Goal: Information Seeking & Learning: Learn about a topic

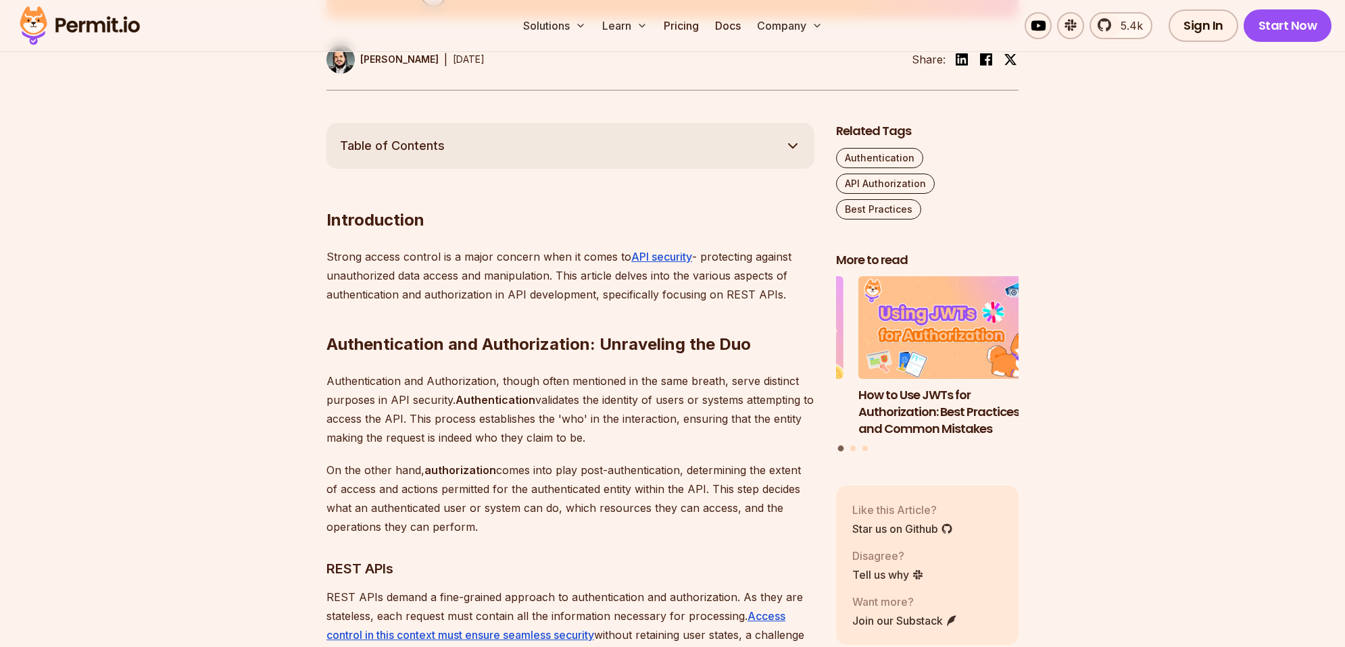
scroll to position [721, 0]
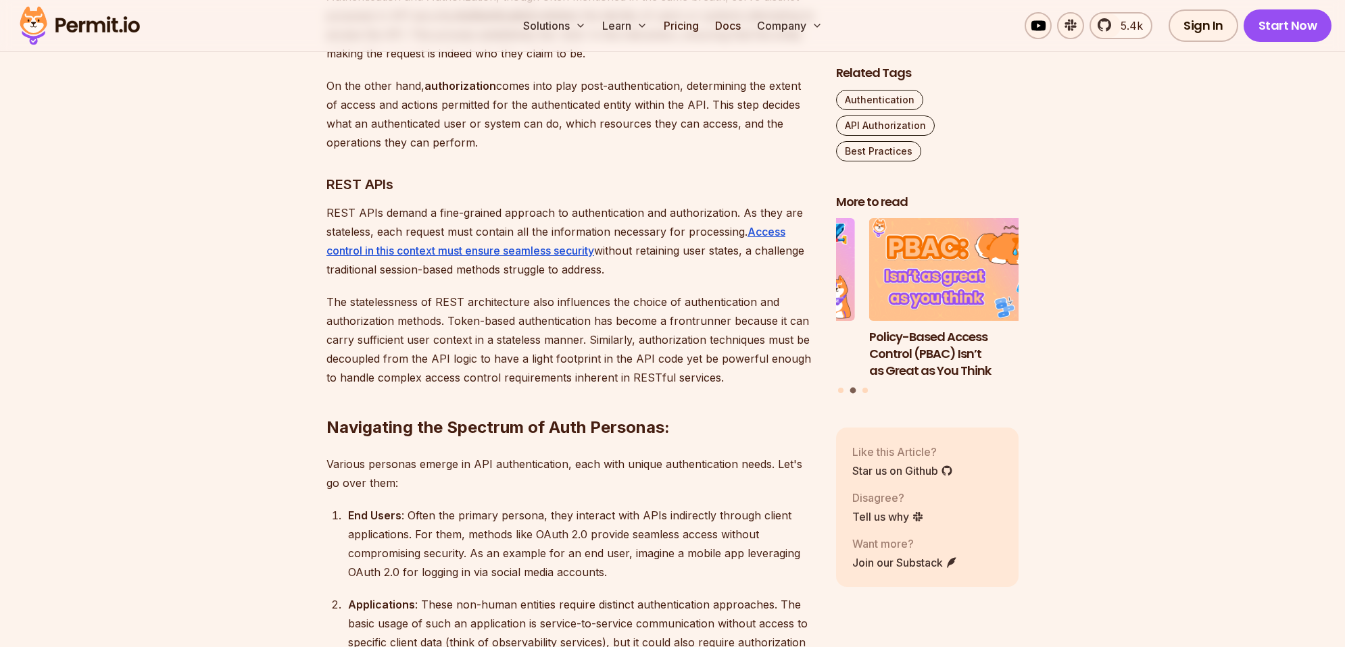
scroll to position [1081, 0]
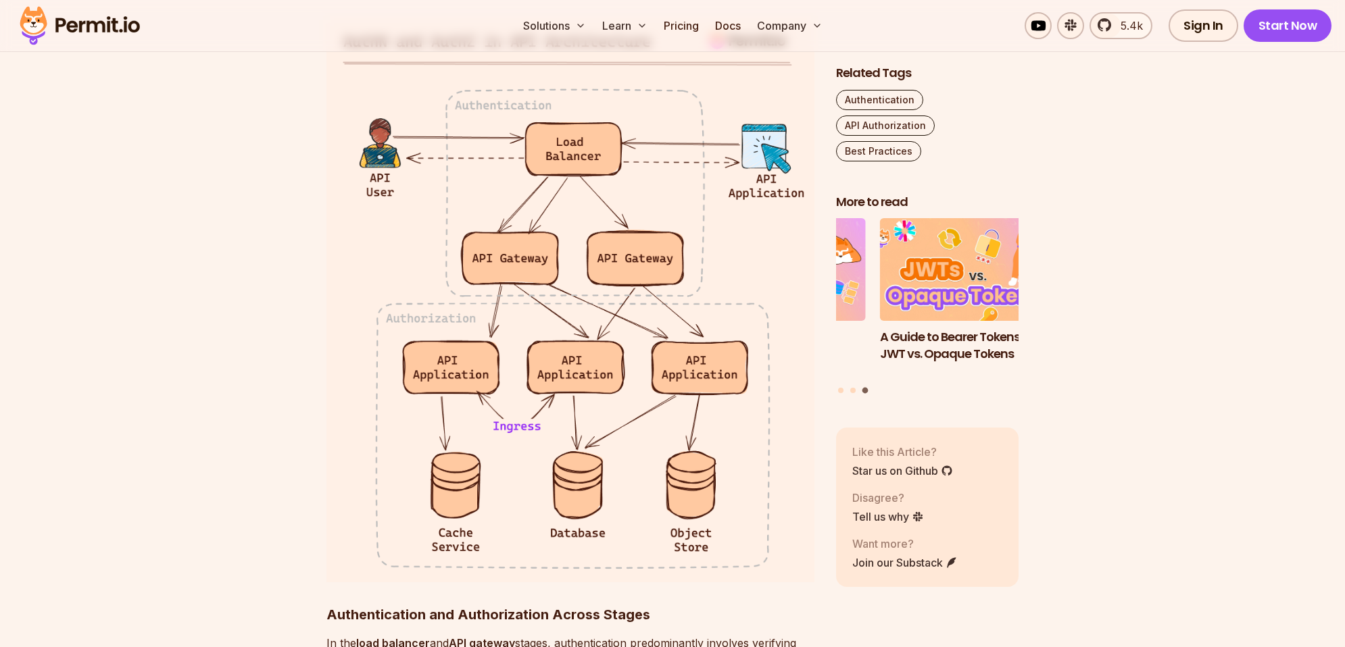
scroll to position [2163, 0]
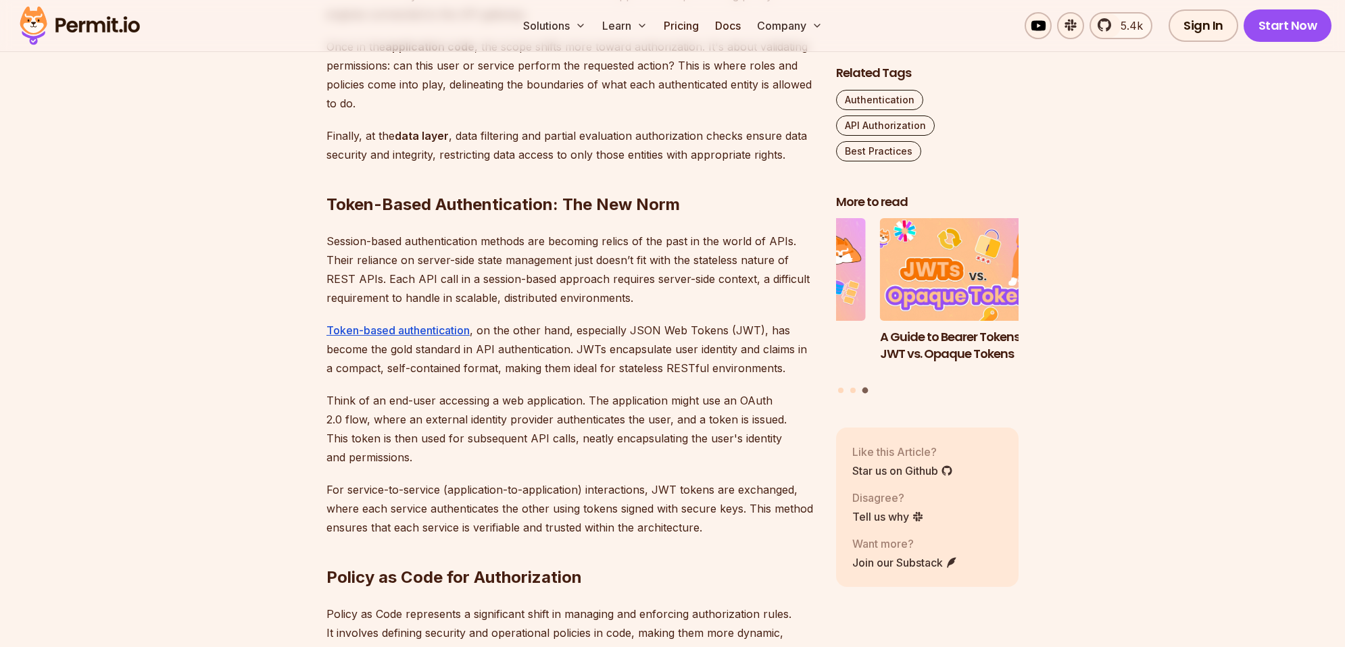
scroll to position [2884, 0]
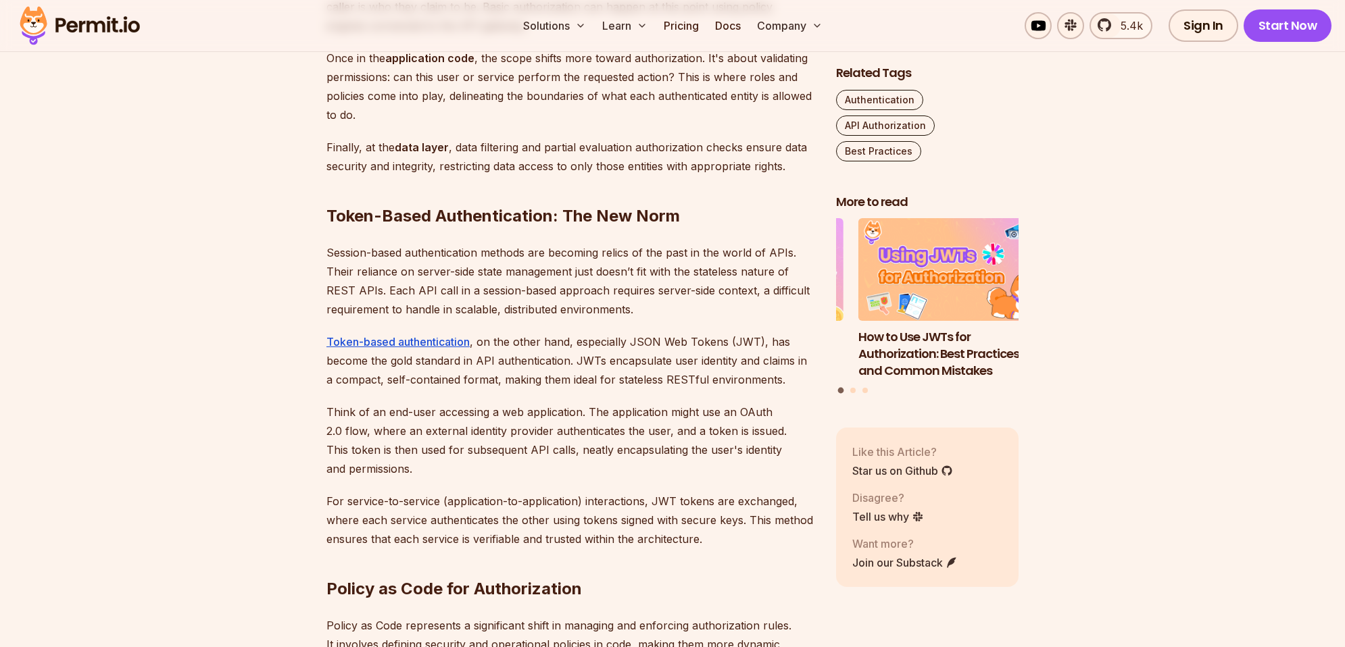
click at [1129, 199] on section "Table of Contents Introduction Strong access control is a major concern when it…" at bounding box center [672, 411] width 1345 height 4992
click at [1129, 210] on section "Table of Contents Introduction Strong access control is a major concern when it…" at bounding box center [672, 411] width 1345 height 4992
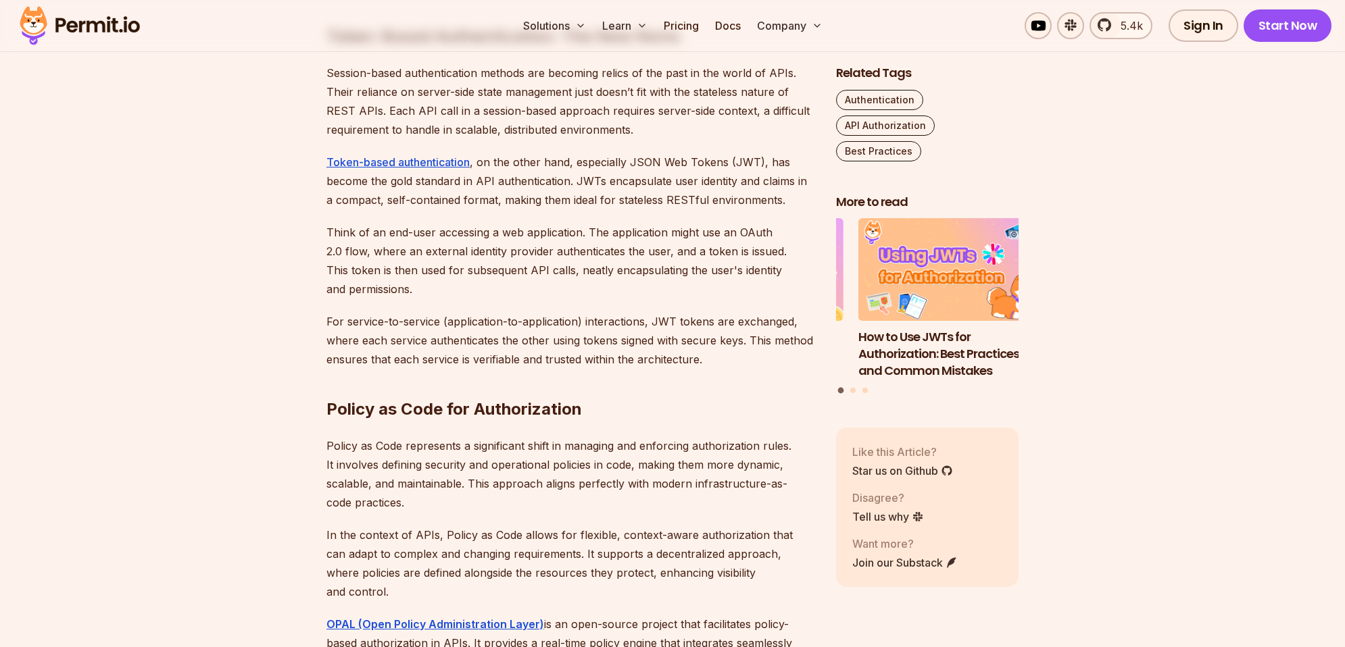
click at [1133, 208] on section "Table of Contents Introduction Strong access control is a major concern when it…" at bounding box center [672, 231] width 1345 height 4992
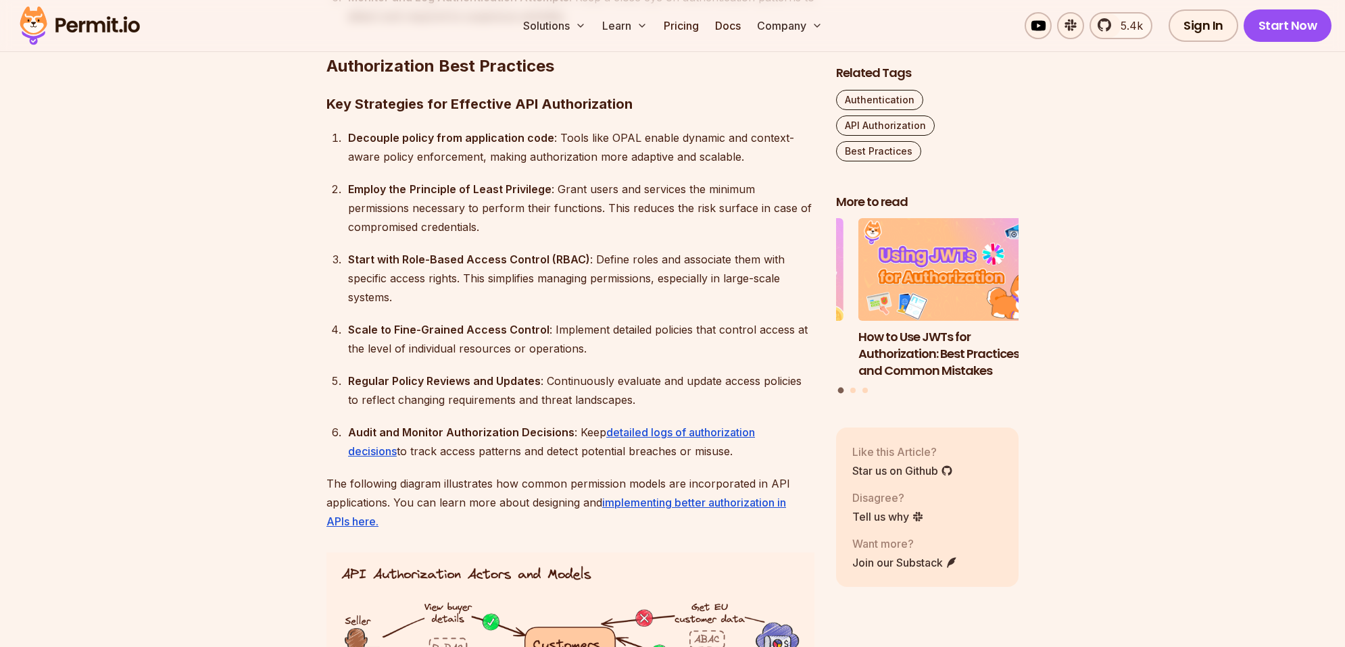
scroll to position [4506, 0]
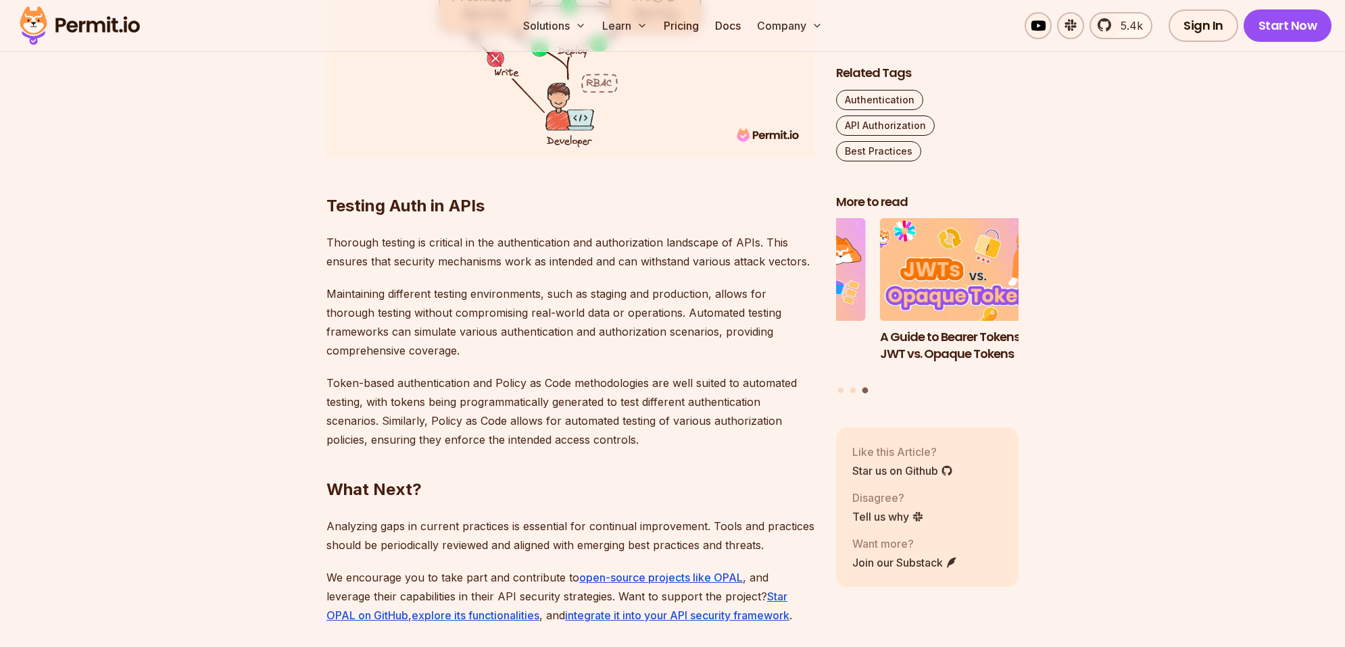
scroll to position [5226, 0]
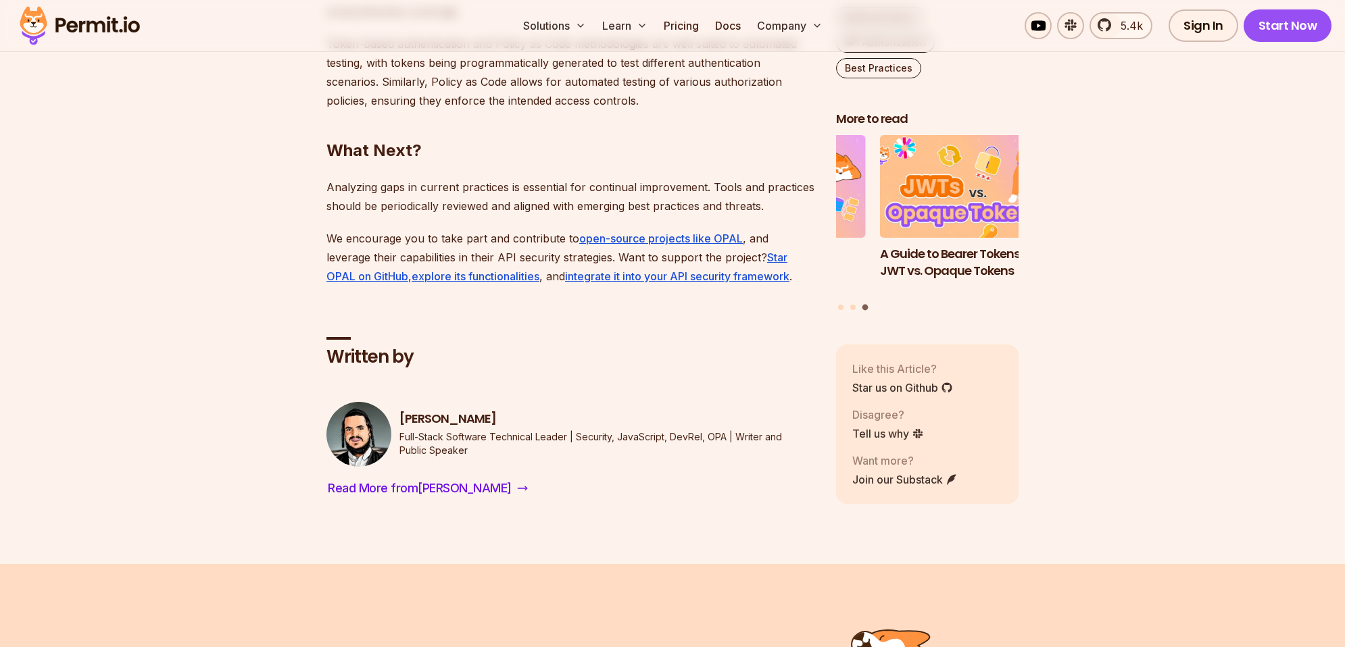
click at [66, 35] on img at bounding box center [80, 26] width 132 height 46
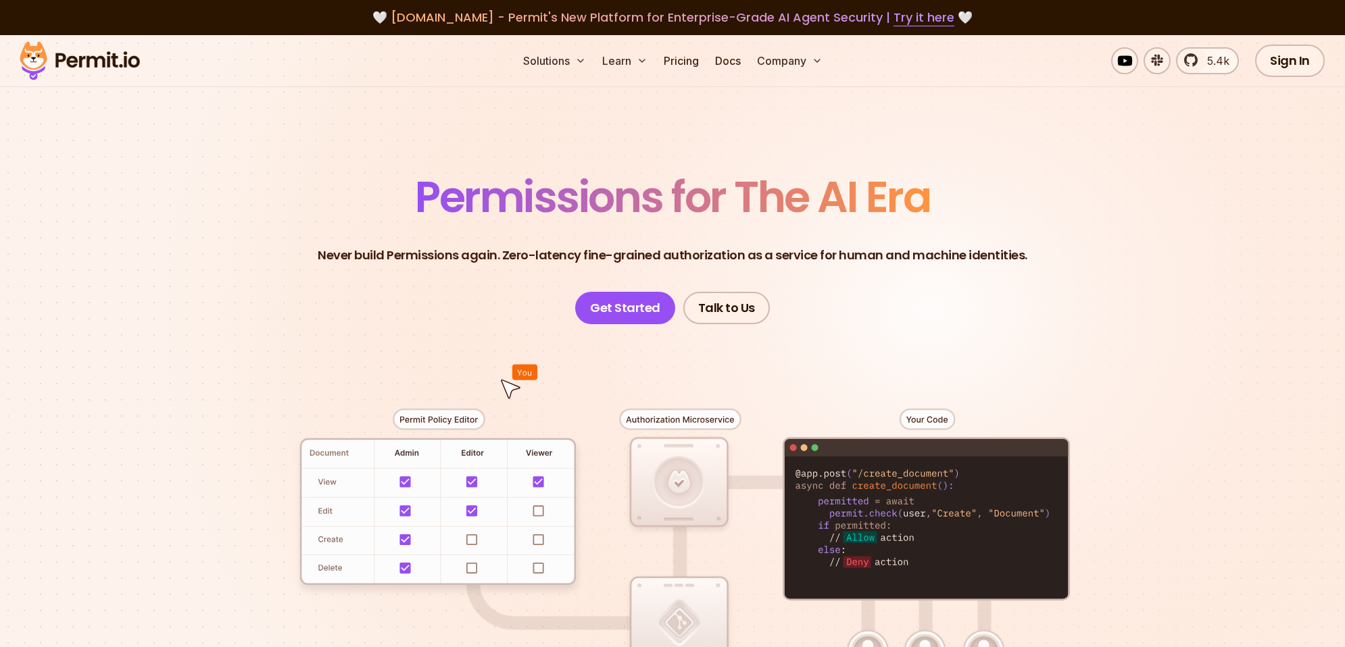
click at [1100, 236] on header "Permissions for The AI Era Never build Permissions again. Zero-latency fine-gra…" at bounding box center [672, 250] width 946 height 149
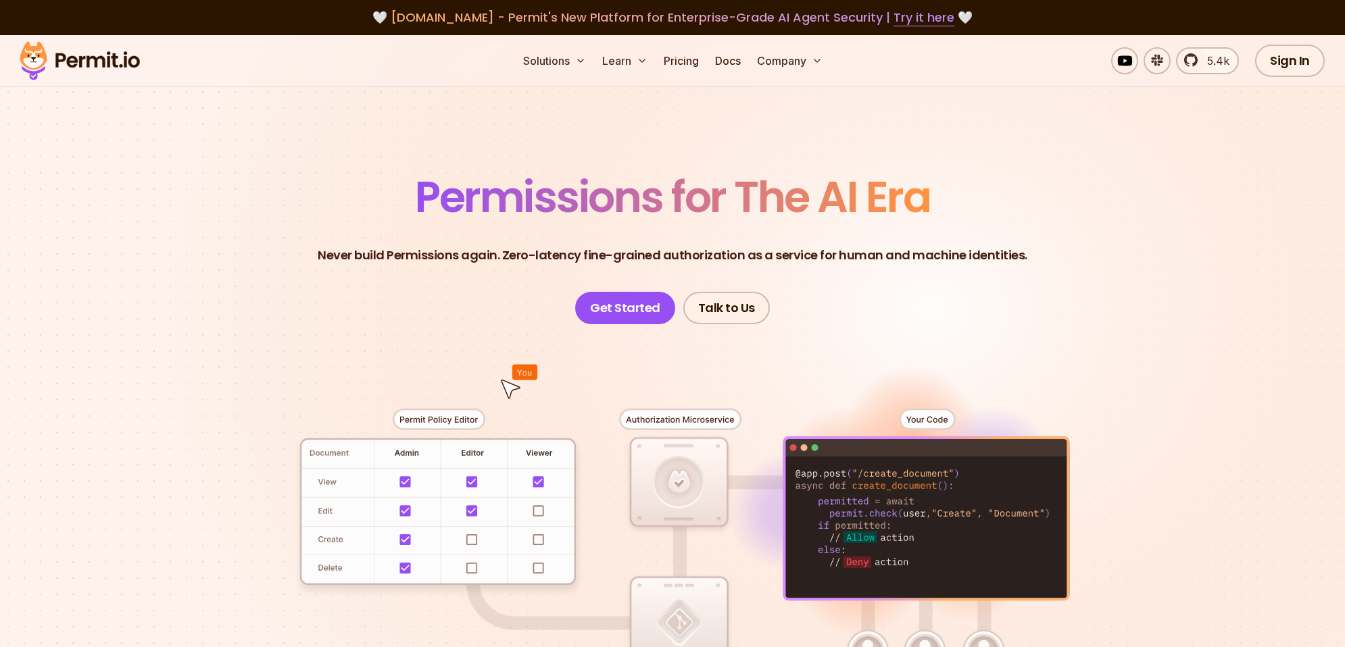
scroll to position [360, 0]
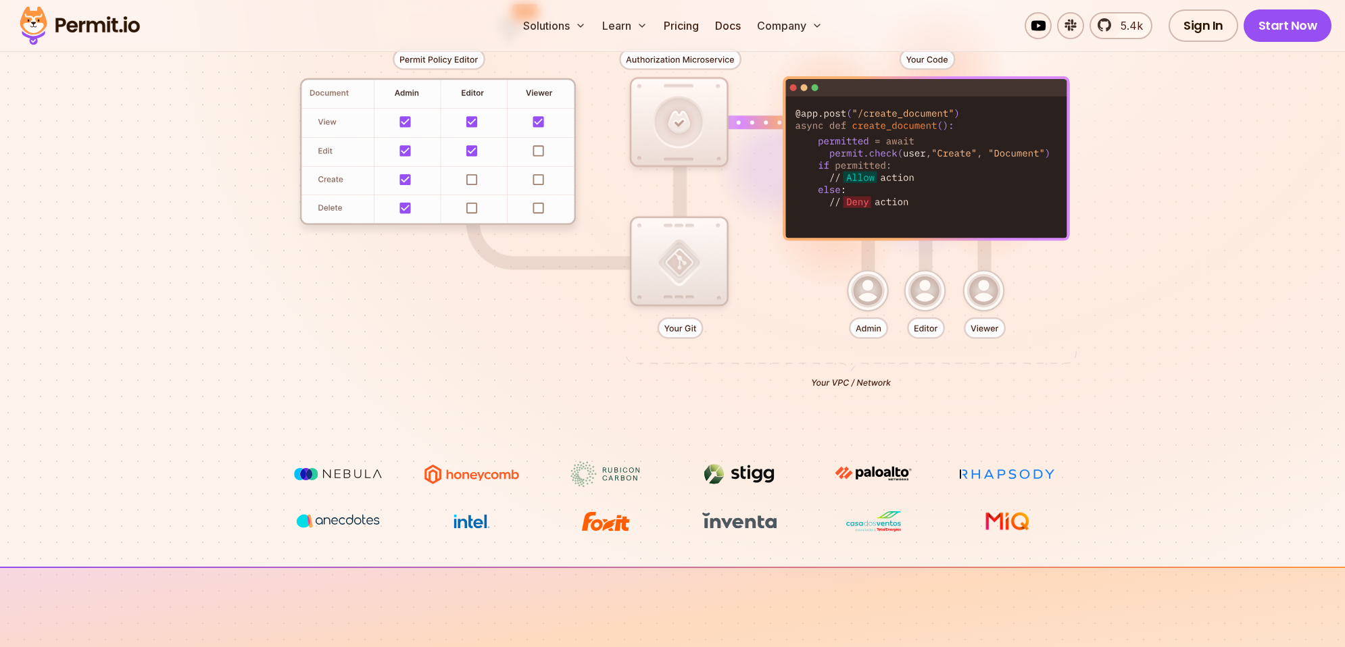
click at [1179, 218] on section "Permissions for The AI Era Never build Permissions again. Zero-latency fine-gra…" at bounding box center [672, 121] width 1345 height 892
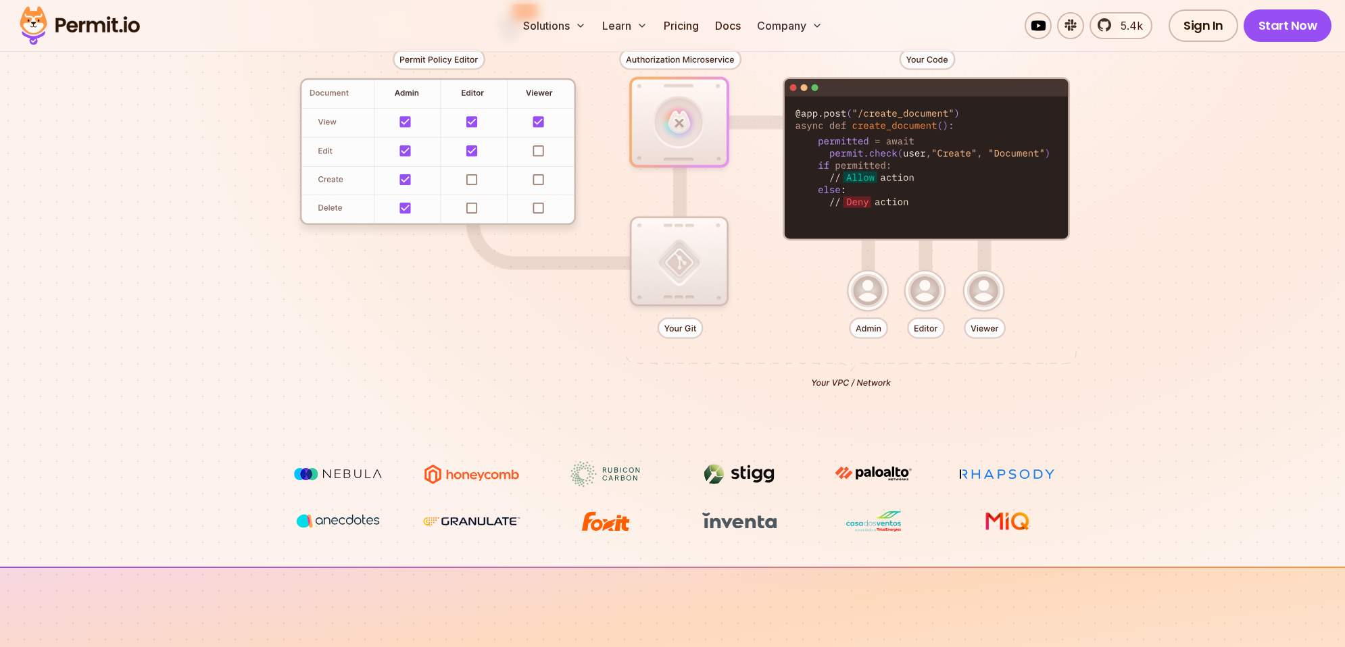
scroll to position [0, 0]
